Goal: Information Seeking & Learning: Learn about a topic

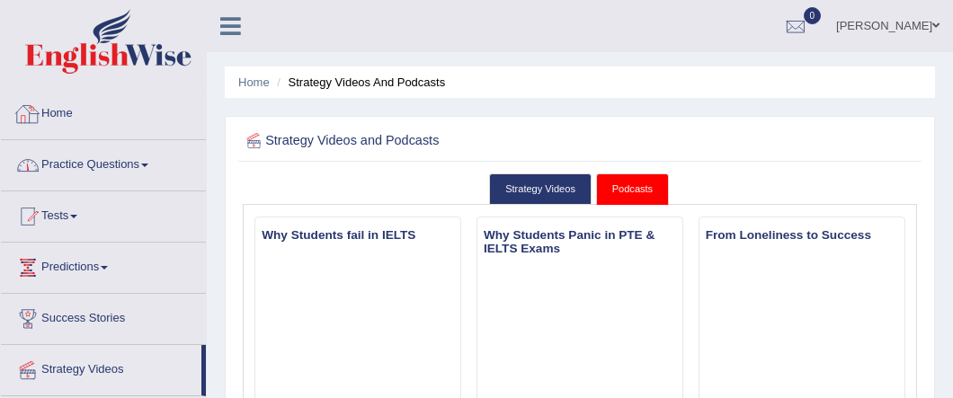
click at [44, 112] on link "Home" at bounding box center [103, 111] width 205 height 45
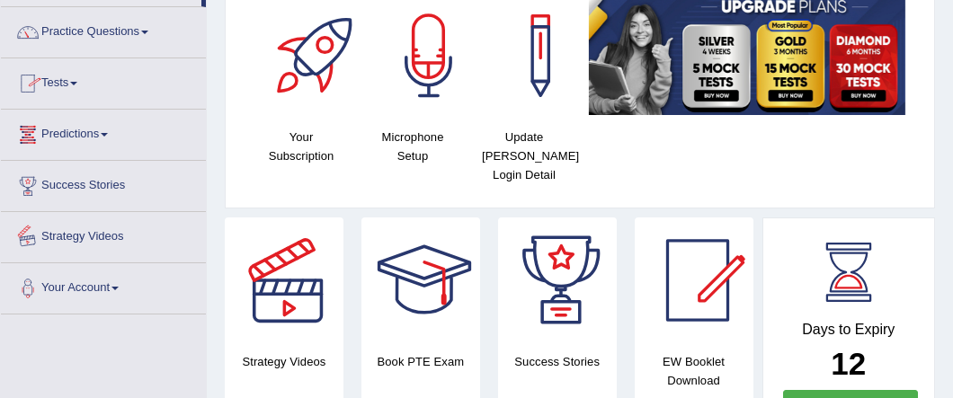
scroll to position [99, 0]
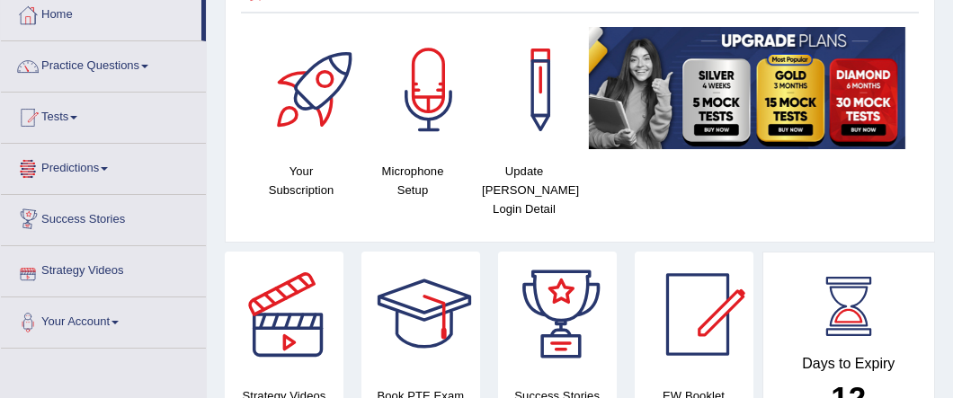
click at [74, 172] on link "Predictions" at bounding box center [103, 166] width 205 height 45
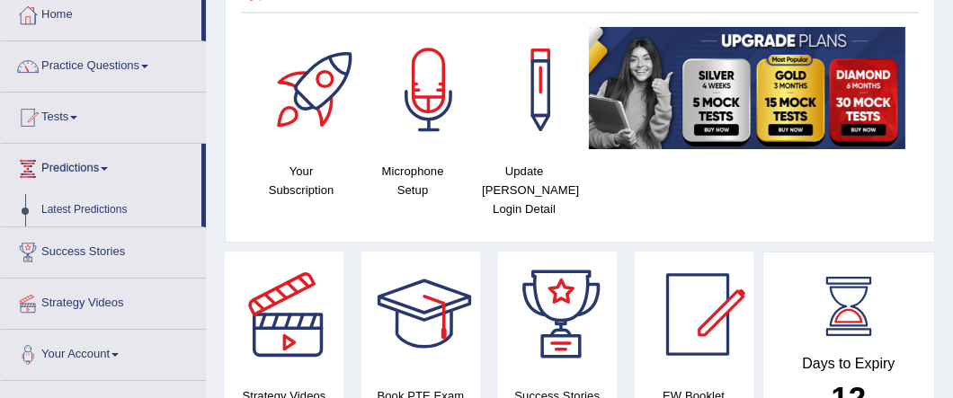
click at [76, 202] on link "Latest Predictions" at bounding box center [117, 210] width 168 height 32
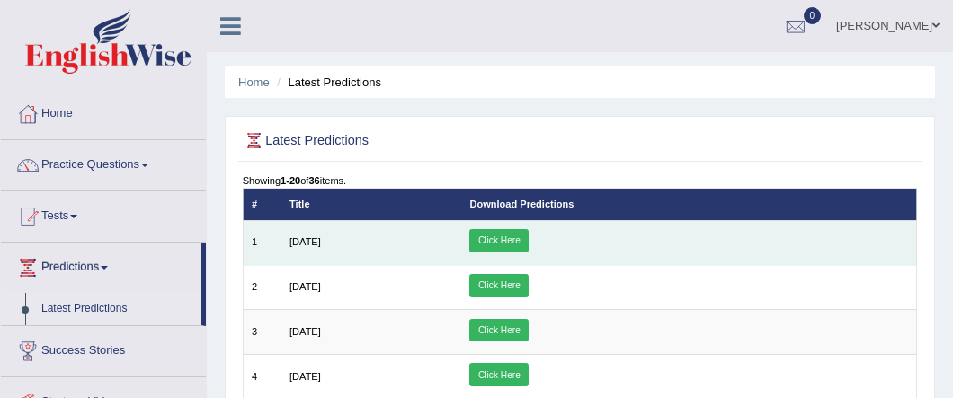
click at [529, 245] on link "Click Here" at bounding box center [499, 240] width 59 height 23
